Goal: Find specific page/section: Find specific page/section

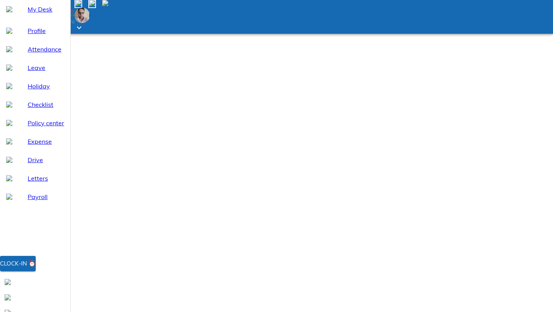
type input "ram"
